Goal: Task Accomplishment & Management: Manage account settings

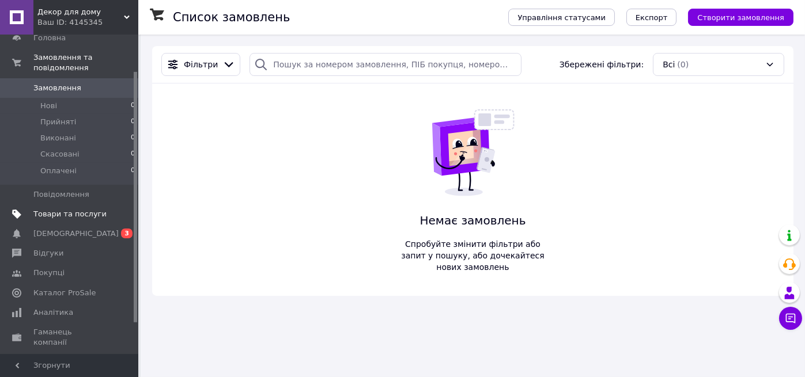
scroll to position [58, 0]
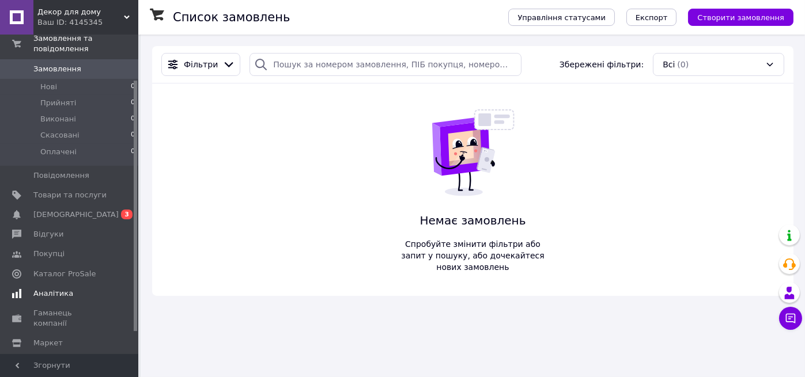
click at [70, 289] on span "Аналітика" at bounding box center [69, 294] width 73 height 10
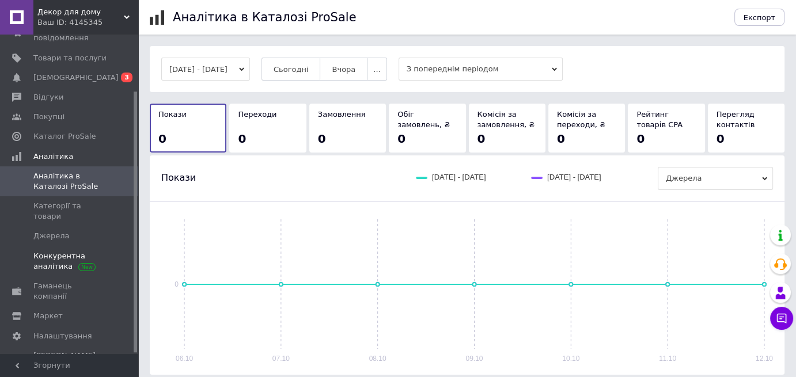
scroll to position [69, 0]
click at [58, 331] on span "Налаштування" at bounding box center [62, 336] width 59 height 10
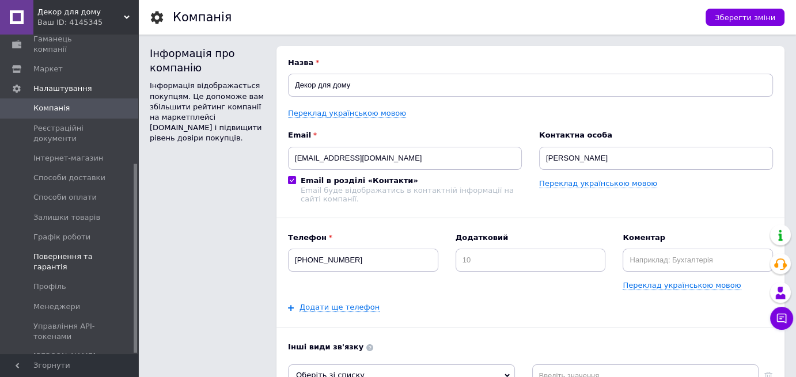
scroll to position [217, 0]
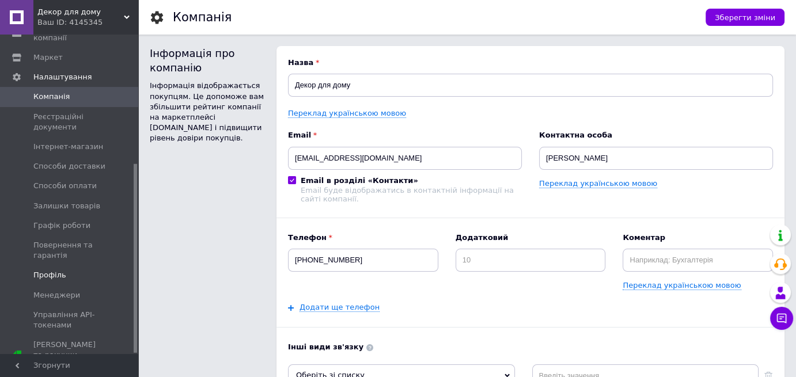
click at [56, 270] on span "Профіль" at bounding box center [49, 275] width 33 height 10
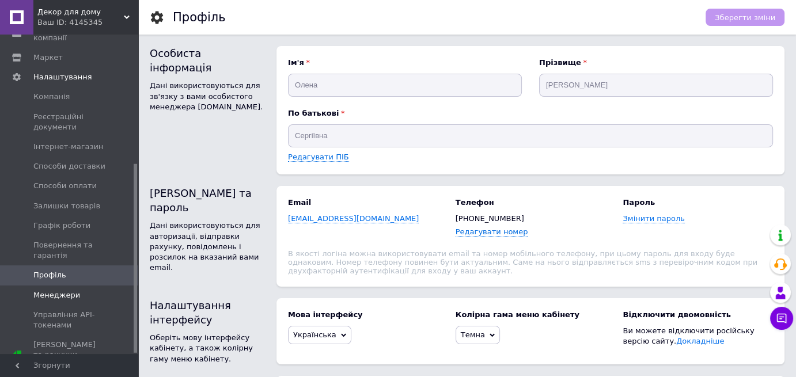
click at [51, 290] on span "Менеджери" at bounding box center [56, 295] width 47 height 10
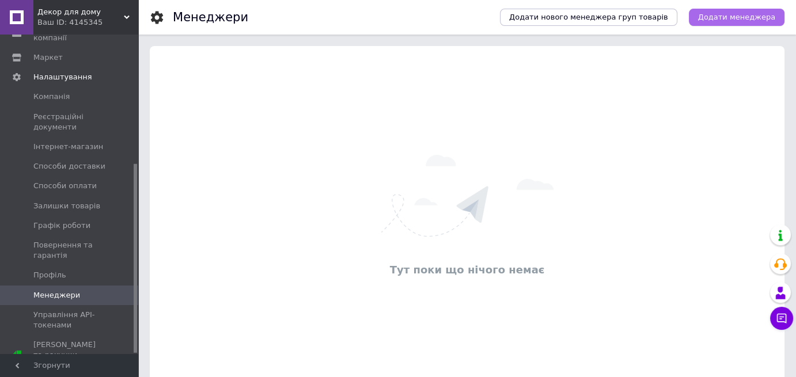
click at [727, 24] on link "Додати менеджера" at bounding box center [737, 17] width 96 height 17
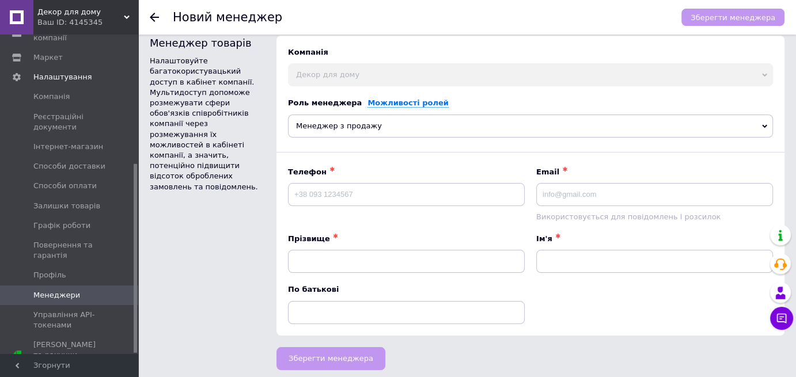
scroll to position [13, 0]
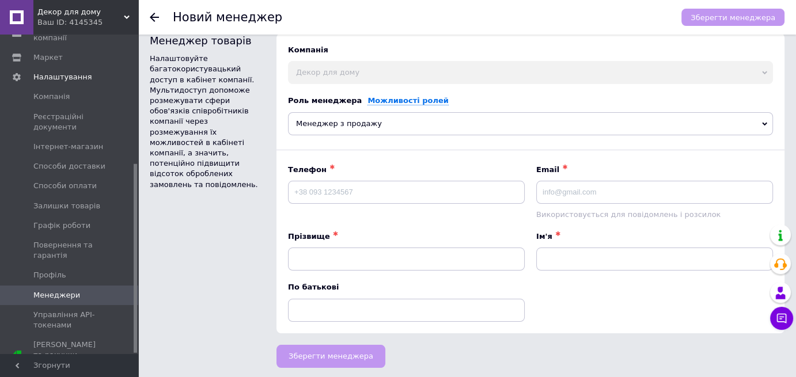
click at [418, 118] on span "Менеджер з продажу" at bounding box center [530, 123] width 485 height 23
click at [213, 240] on div "Менеджер товарів Налаштовуйте багатокористувацький доступ в кабінет компанії. М…" at bounding box center [207, 184] width 127 height 312
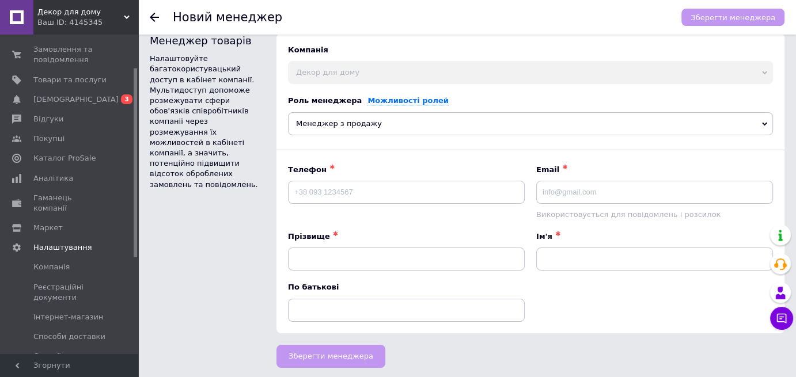
scroll to position [44, 0]
click at [58, 180] on span "Аналітика" at bounding box center [53, 181] width 40 height 10
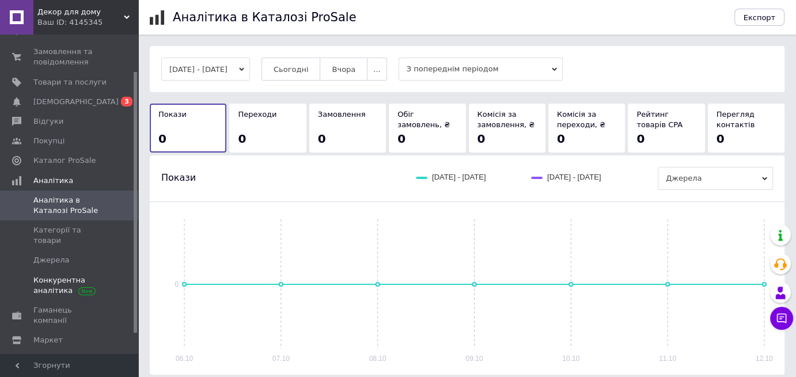
click at [43, 275] on span "Конкурентна аналітика" at bounding box center [69, 285] width 73 height 21
